Goal: Task Accomplishment & Management: Manage account settings

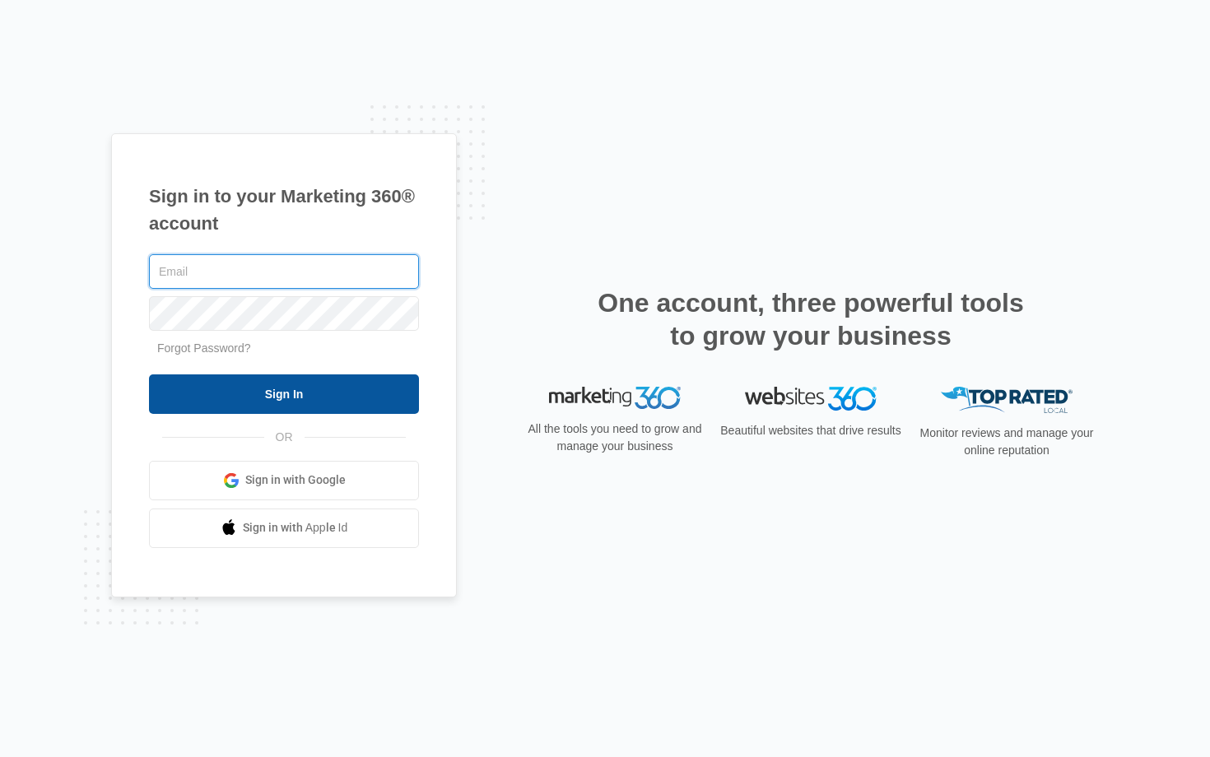
type input "[EMAIL_ADDRESS][DOMAIN_NAME]"
click at [253, 386] on input "Sign In" at bounding box center [284, 393] width 270 height 39
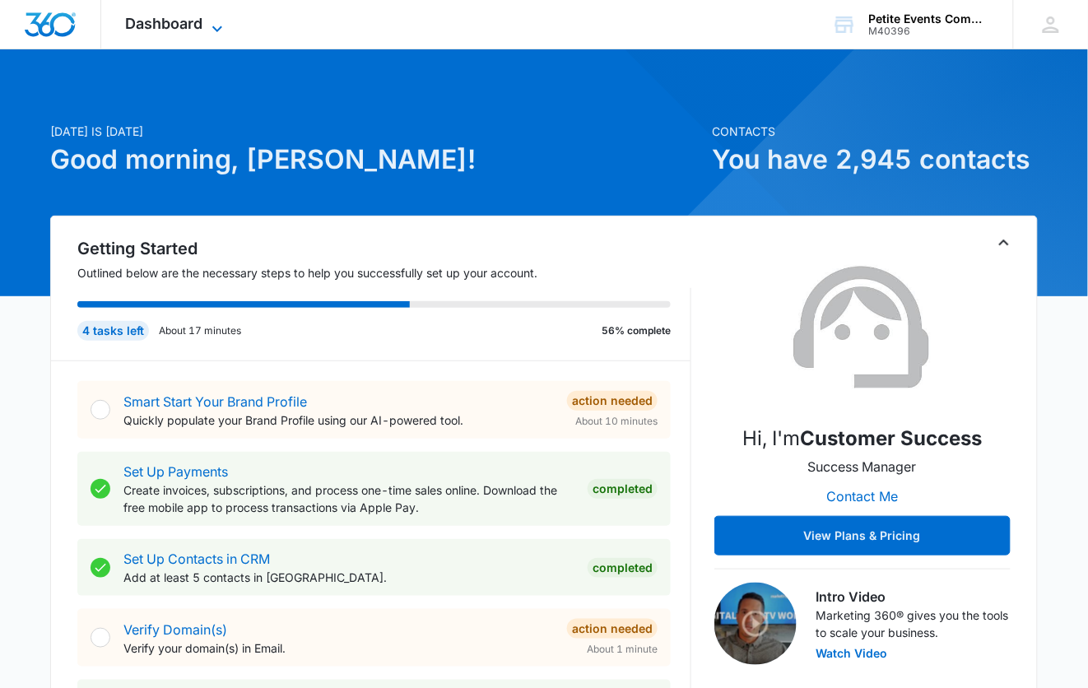
click at [188, 30] on span "Dashboard" at bounding box center [164, 23] width 77 height 17
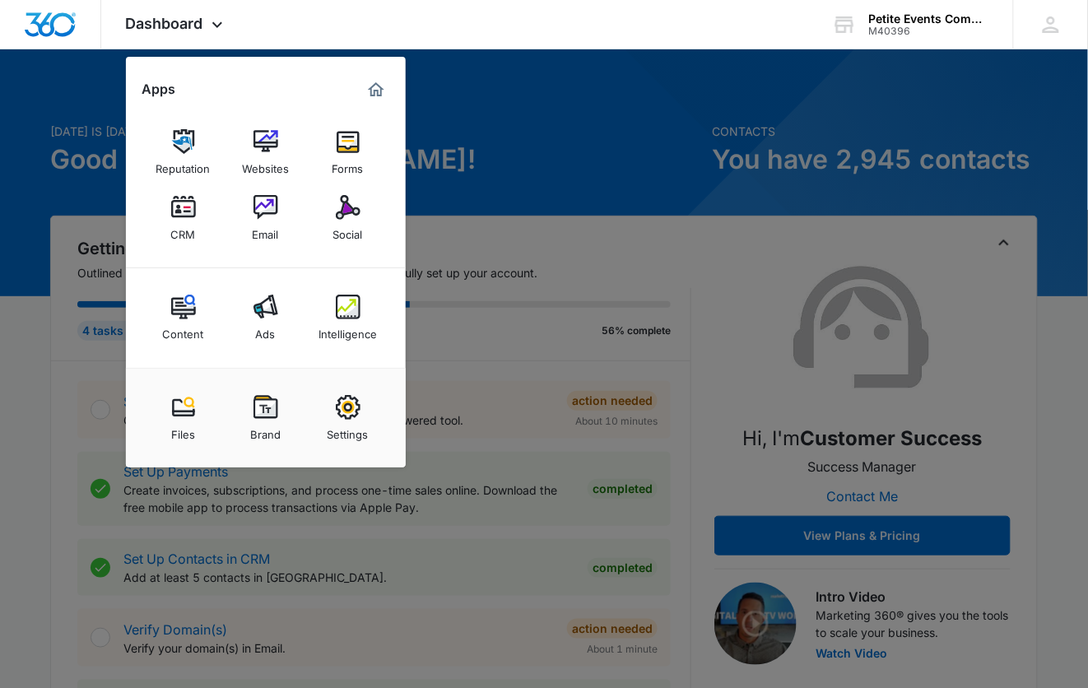
click at [253, 205] on img at bounding box center [265, 207] width 25 height 25
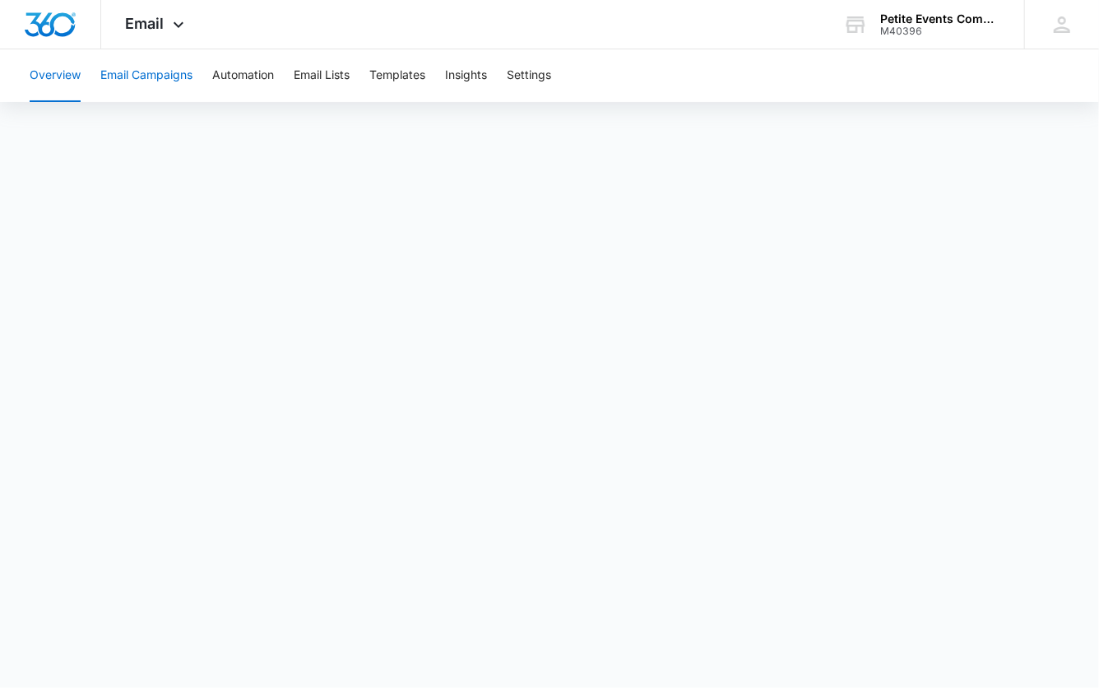
click at [153, 69] on button "Email Campaigns" at bounding box center [146, 75] width 92 height 53
